Goal: Find contact information: Find contact information

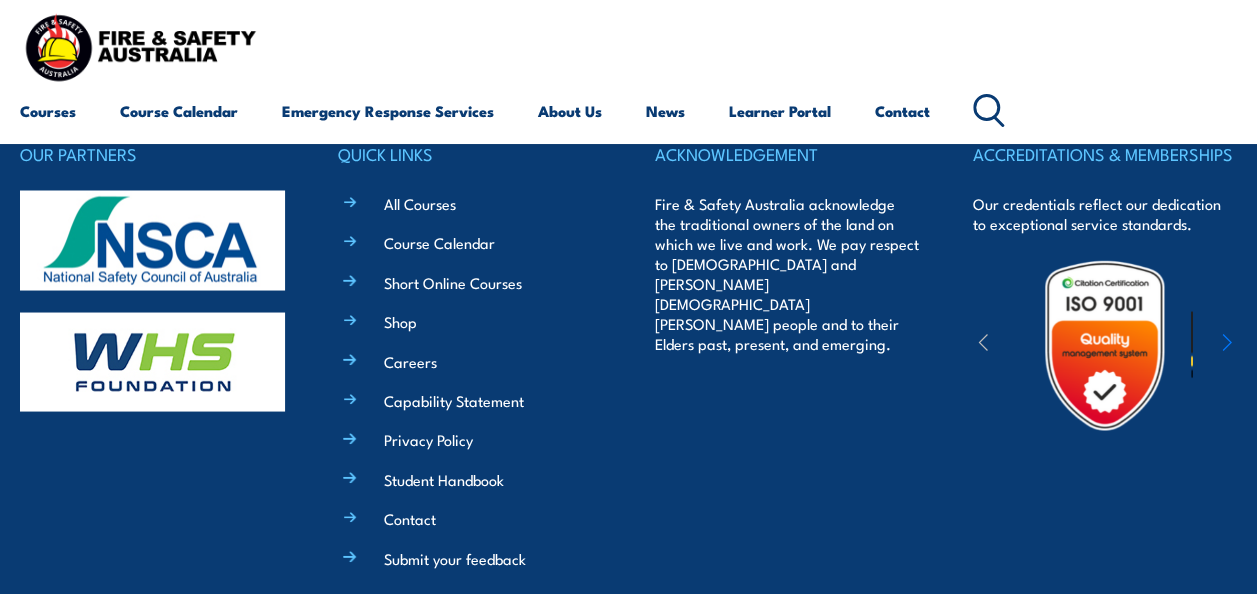
scroll to position [1848, 0]
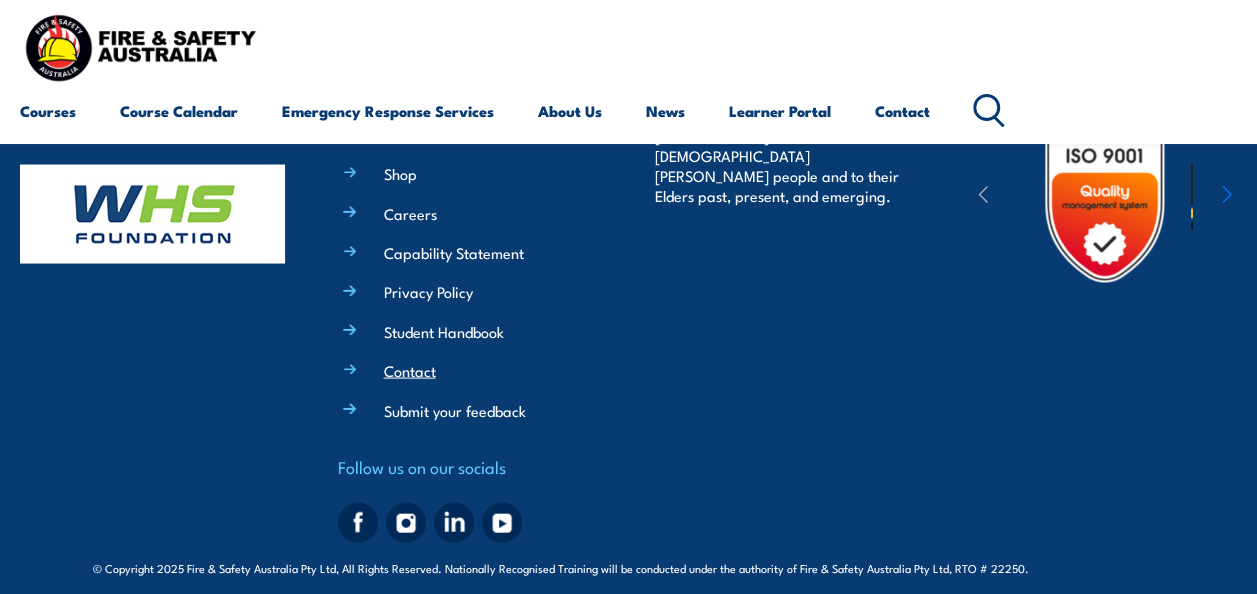
click at [384, 360] on link "Contact" at bounding box center [410, 369] width 52 height 21
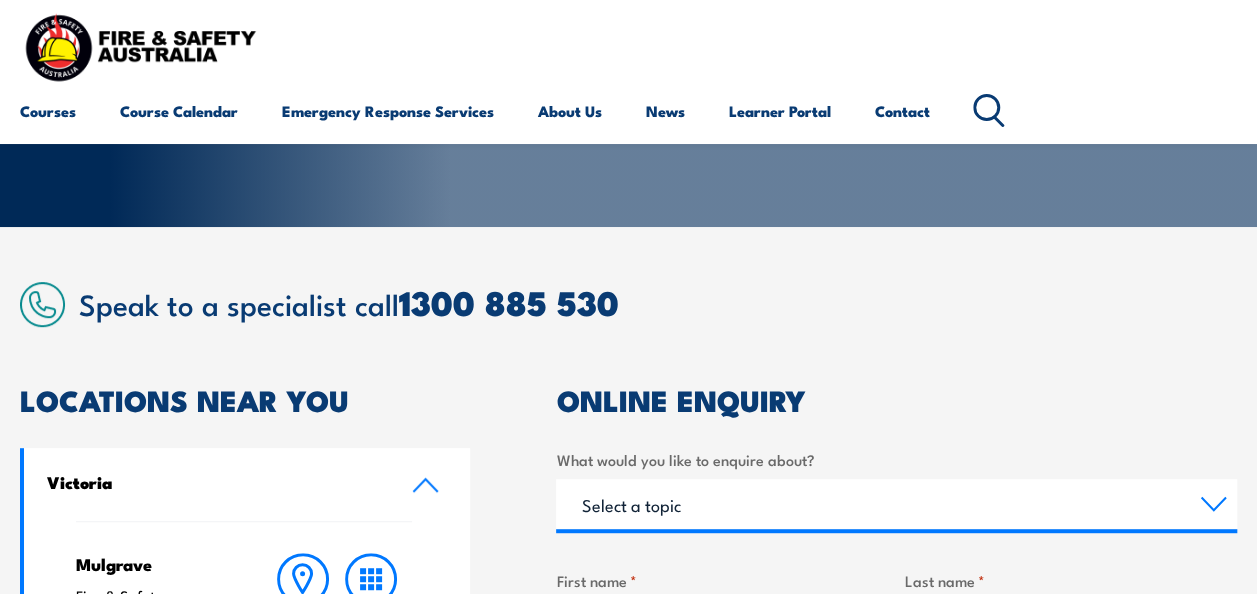
scroll to position [200, 0]
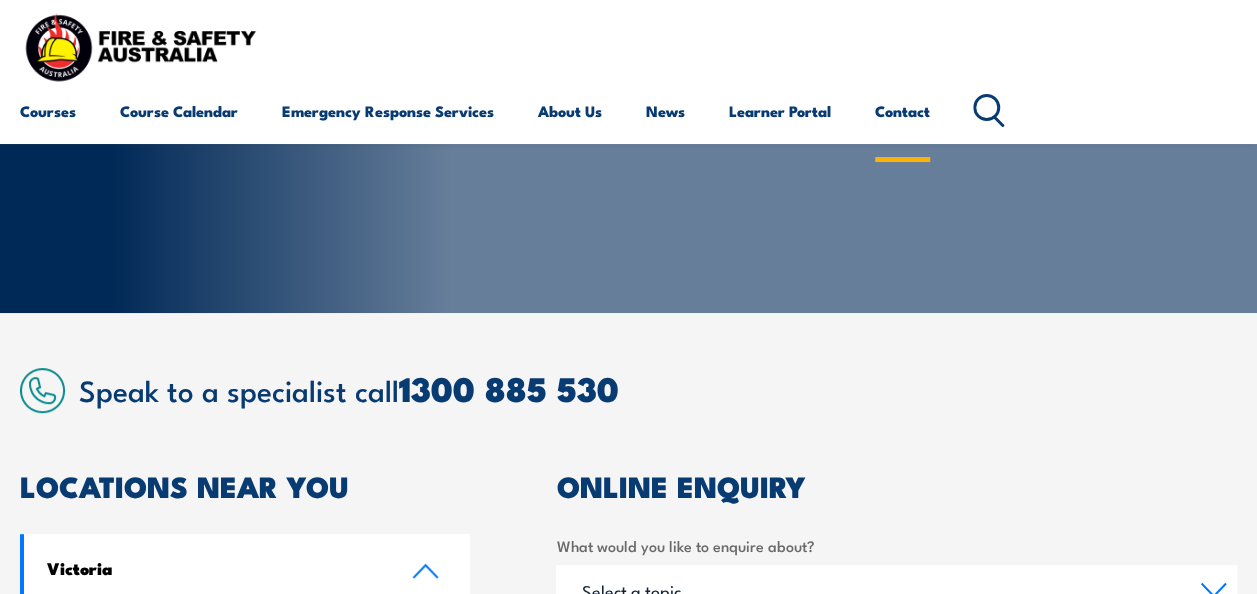
click at [912, 103] on link "Contact" at bounding box center [902, 111] width 55 height 48
